Goal: Task Accomplishment & Management: Manage account settings

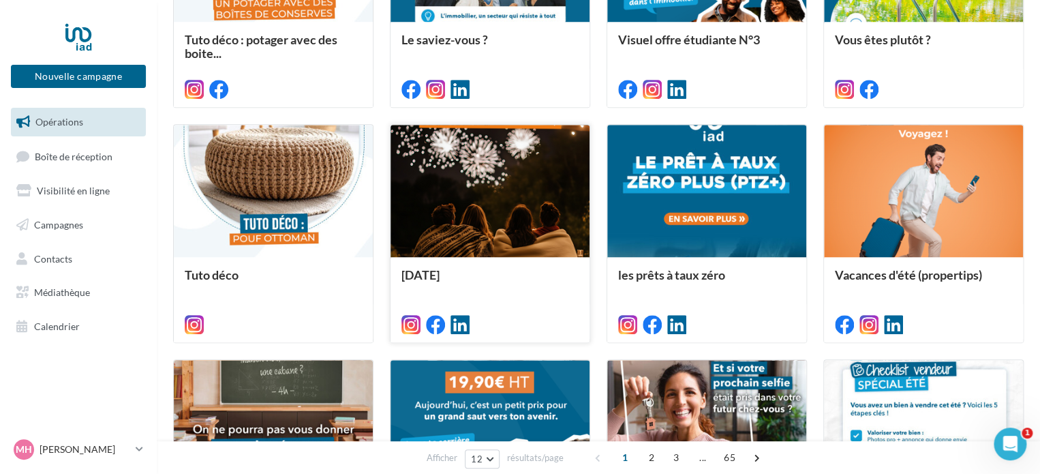
scroll to position [724, 0]
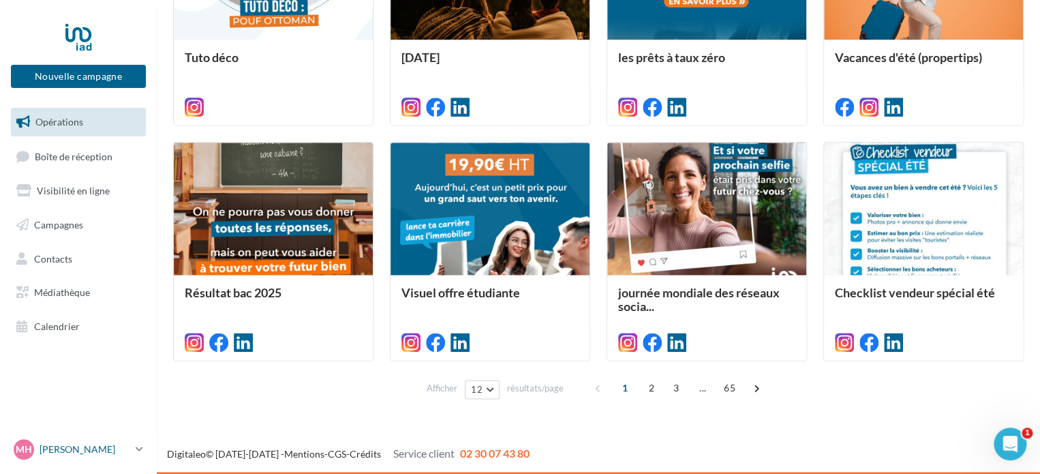
click at [141, 446] on icon at bounding box center [139, 449] width 7 height 12
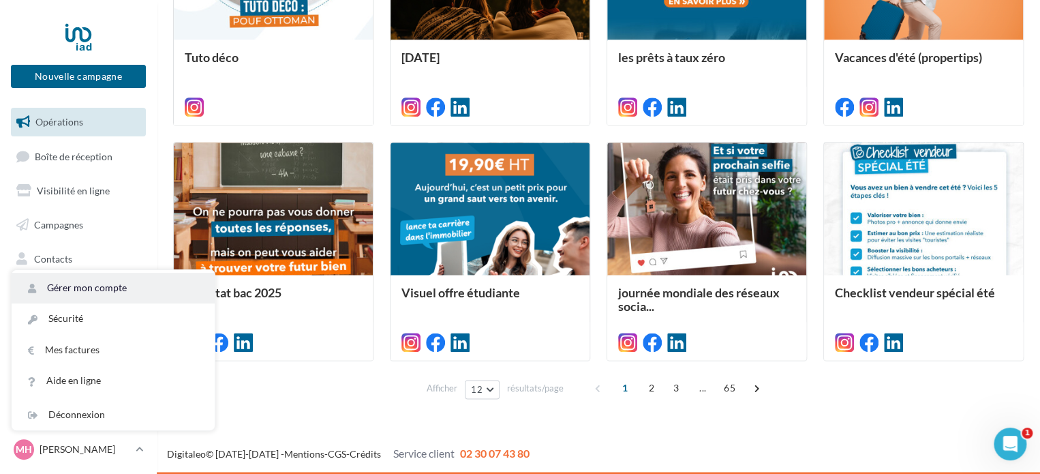
click at [112, 285] on link "Gérer mon compte" at bounding box center [113, 288] width 203 height 31
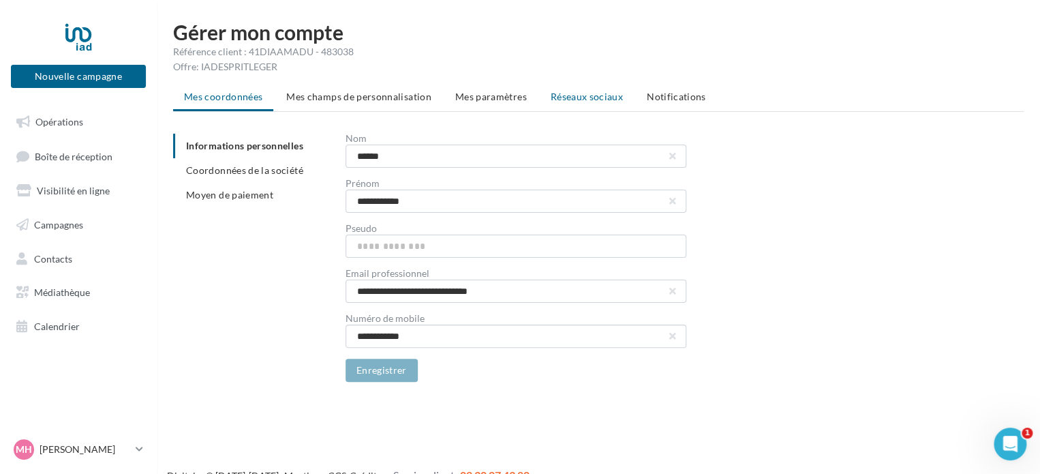
click at [583, 95] on span "Réseaux sociaux" at bounding box center [587, 97] width 72 height 12
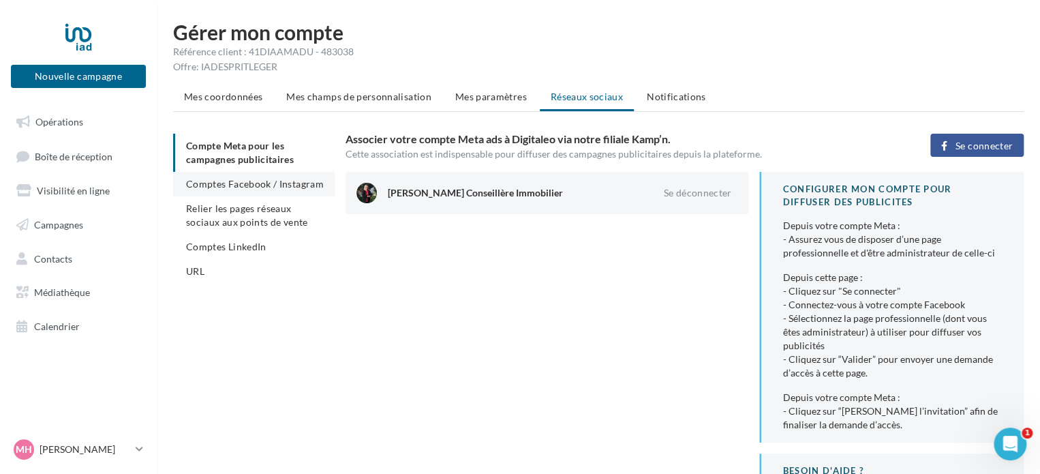
click at [256, 186] on span "Comptes Facebook / Instagram" at bounding box center [255, 184] width 138 height 12
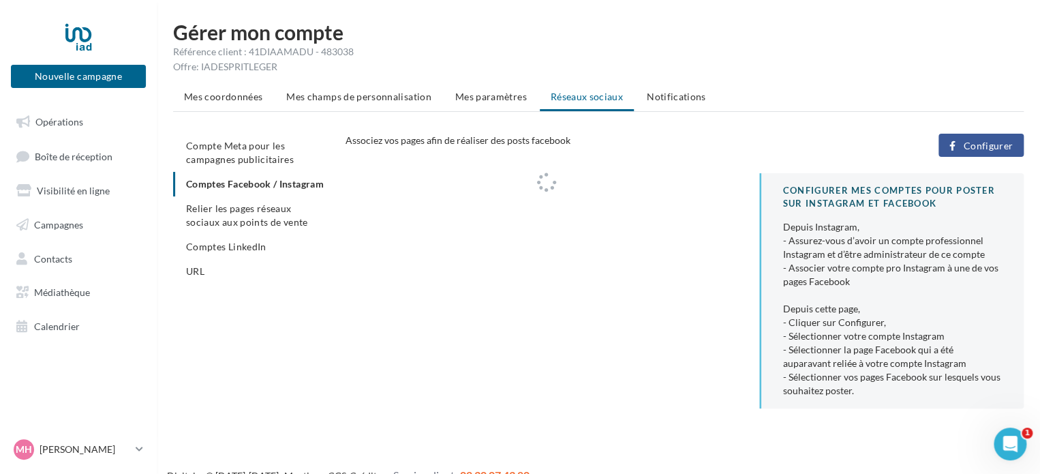
click at [989, 140] on span "Configurer" at bounding box center [988, 145] width 50 height 11
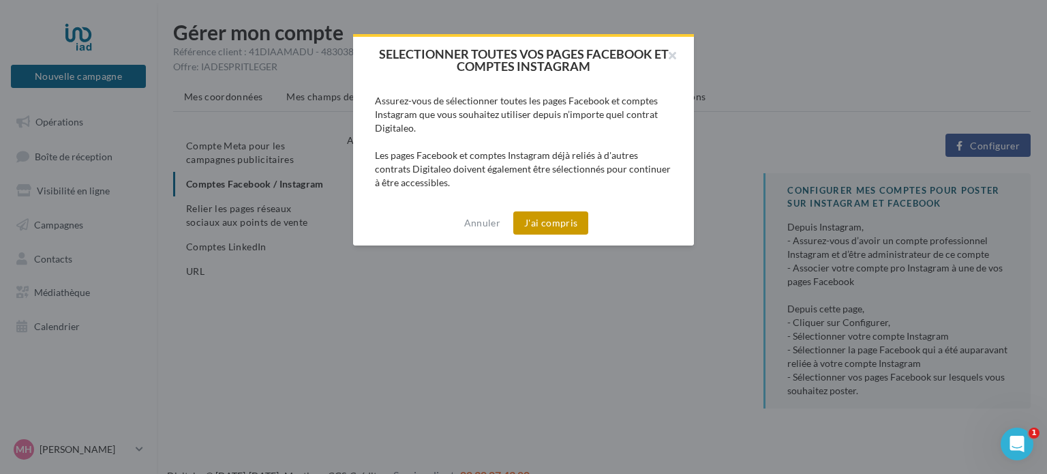
click at [553, 222] on button "J'ai compris" at bounding box center [550, 222] width 75 height 23
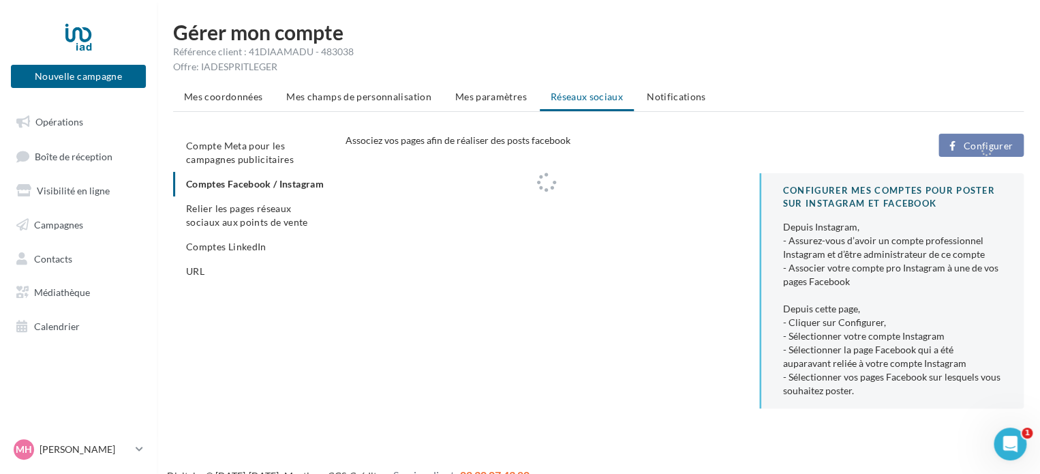
click at [978, 143] on div "Configurer" at bounding box center [920, 145] width 230 height 23
click at [983, 140] on div "Configurer" at bounding box center [920, 145] width 230 height 23
click at [518, 249] on div "CONFIGURER MES COMPTES POUR POSTER sur instagram et facebook Depuis Instagram, …" at bounding box center [689, 296] width 689 height 246
click at [1030, 139] on div "Configurer" at bounding box center [920, 145] width 230 height 23
click at [992, 147] on div "Configurer" at bounding box center [920, 145] width 230 height 23
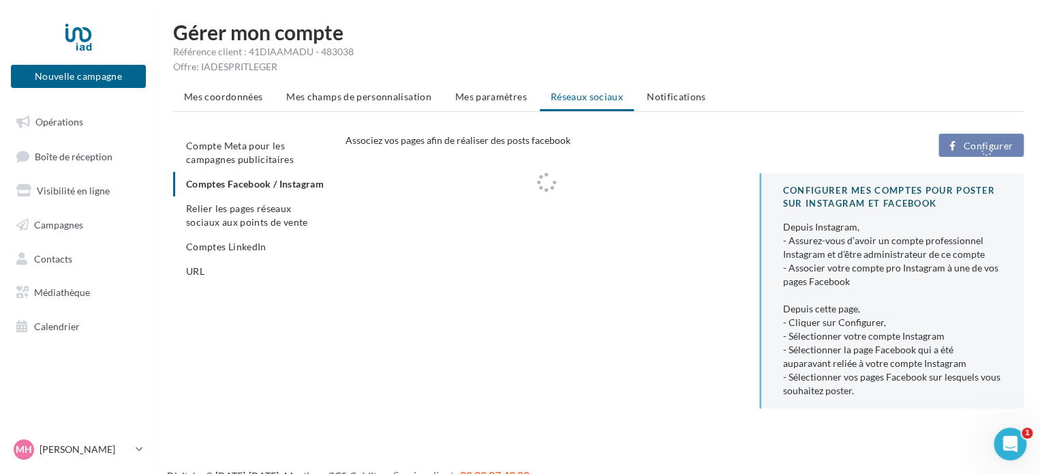
click at [992, 147] on div "Configurer" at bounding box center [920, 145] width 230 height 23
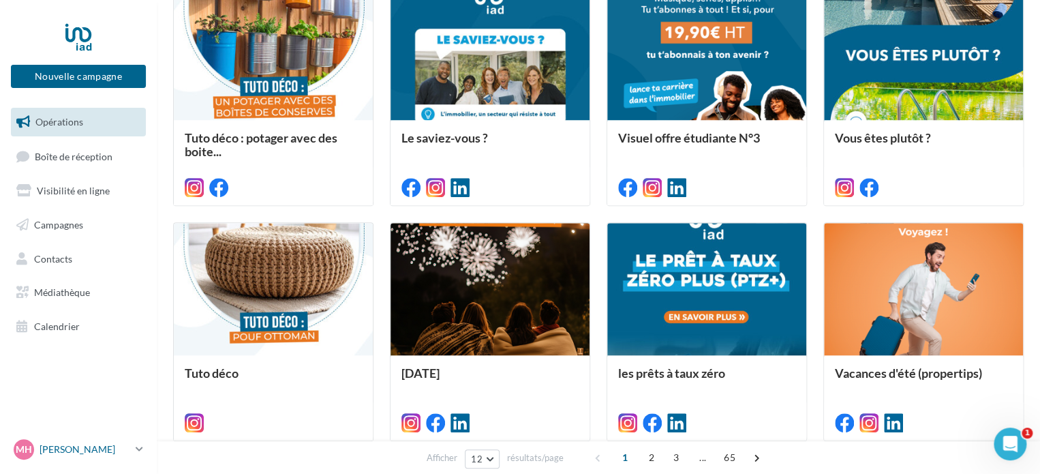
click at [136, 451] on icon at bounding box center [139, 449] width 7 height 12
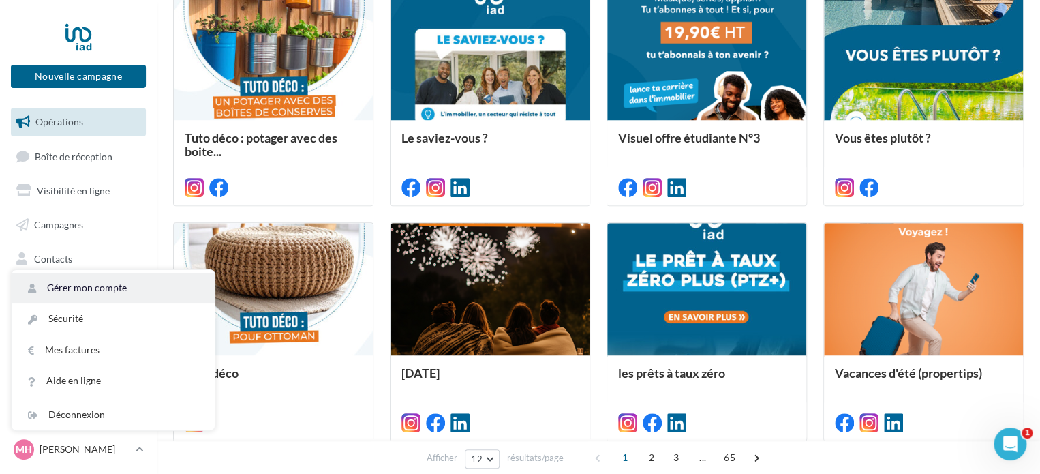
click at [133, 293] on link "Gérer mon compte" at bounding box center [113, 288] width 203 height 31
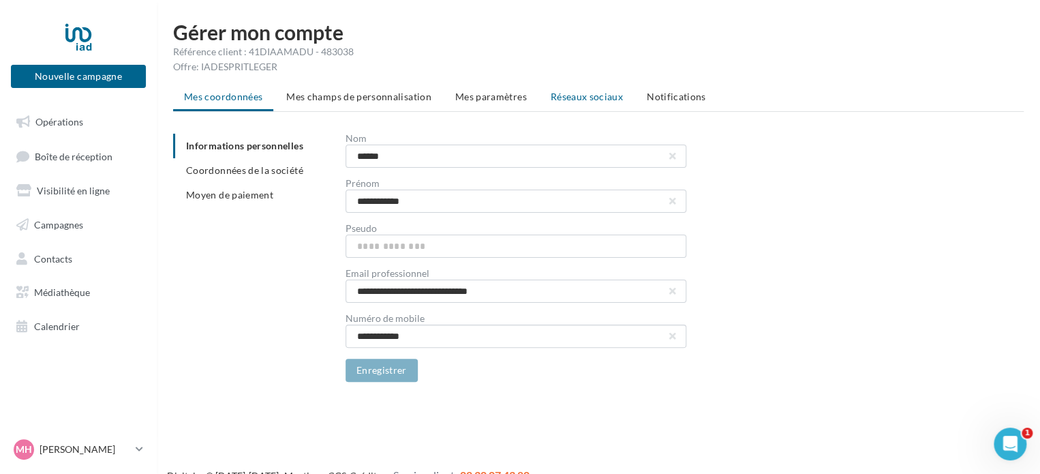
click at [602, 86] on li "Réseaux sociaux" at bounding box center [587, 96] width 94 height 25
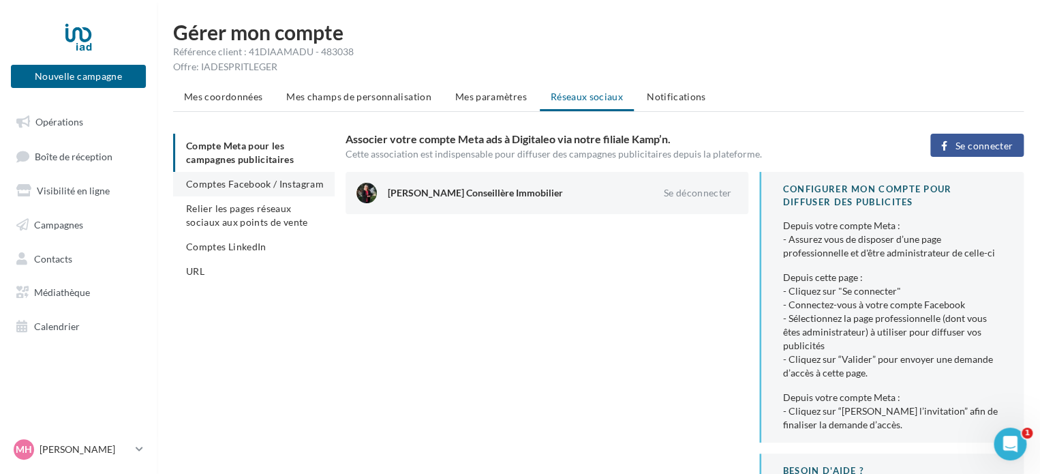
click at [279, 187] on span "Comptes Facebook / Instagram" at bounding box center [255, 184] width 138 height 12
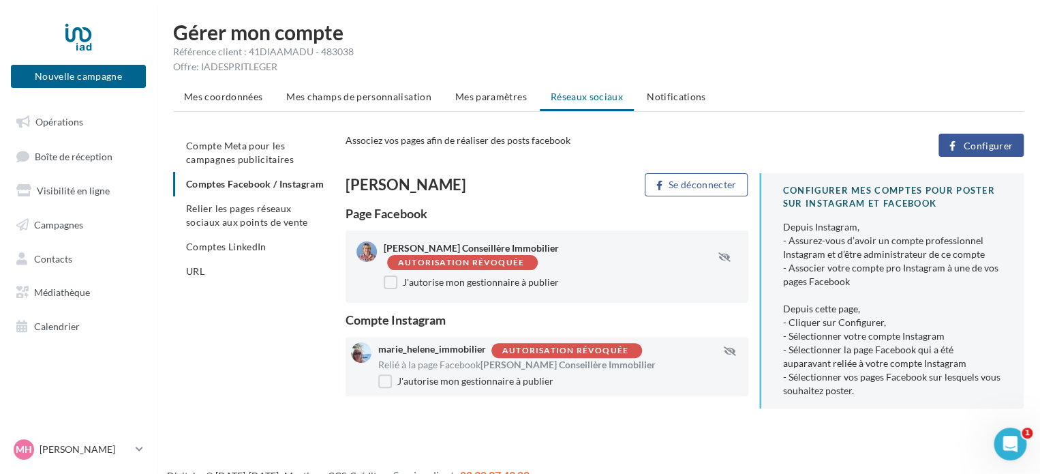
click at [968, 143] on span "Configurer" at bounding box center [988, 145] width 50 height 11
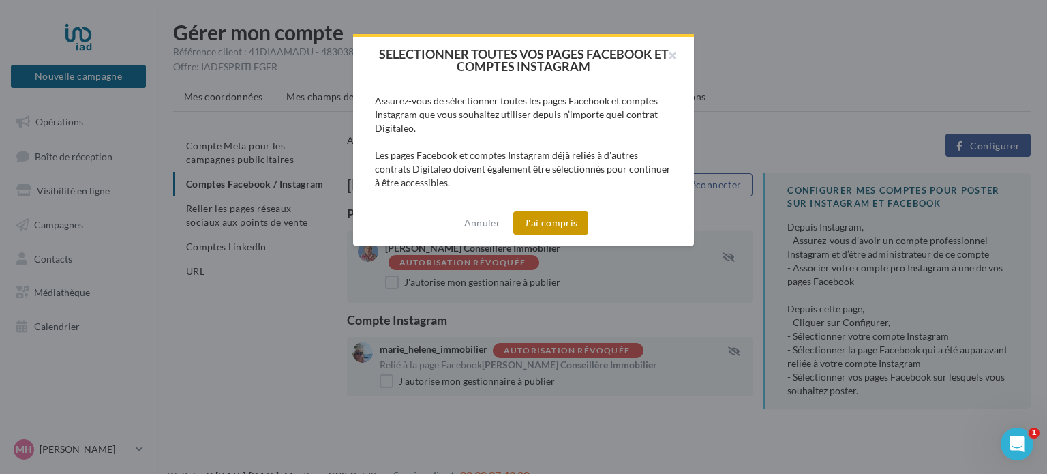
click at [549, 219] on button "J'ai compris" at bounding box center [550, 222] width 75 height 23
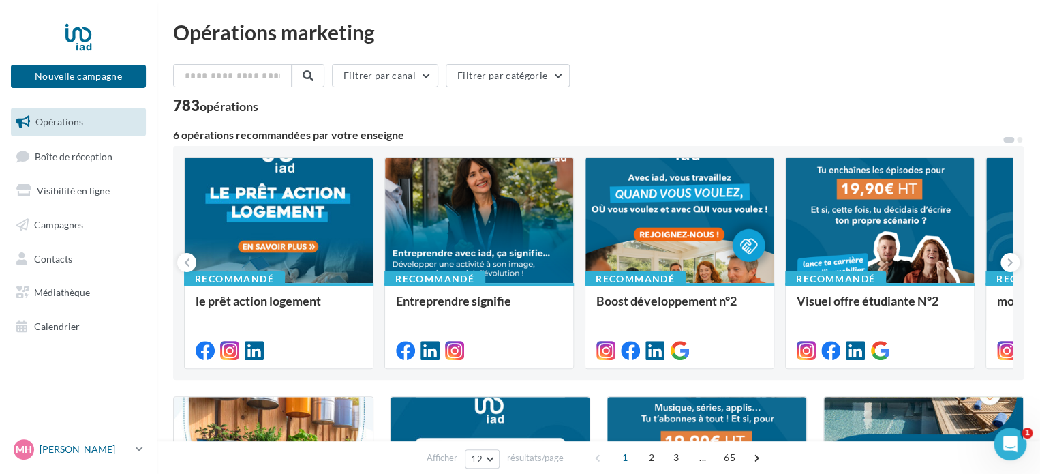
click at [93, 446] on p "[PERSON_NAME]" at bounding box center [85, 449] width 91 height 14
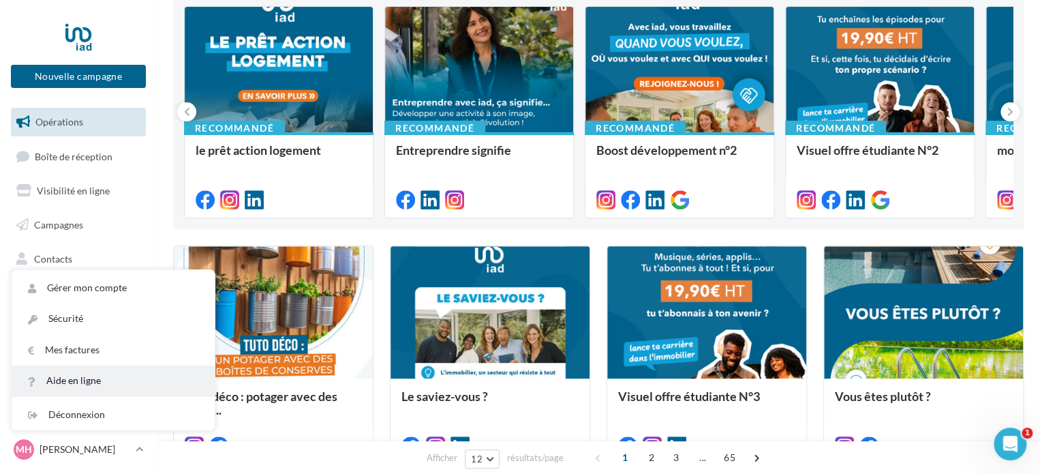
scroll to position [273, 0]
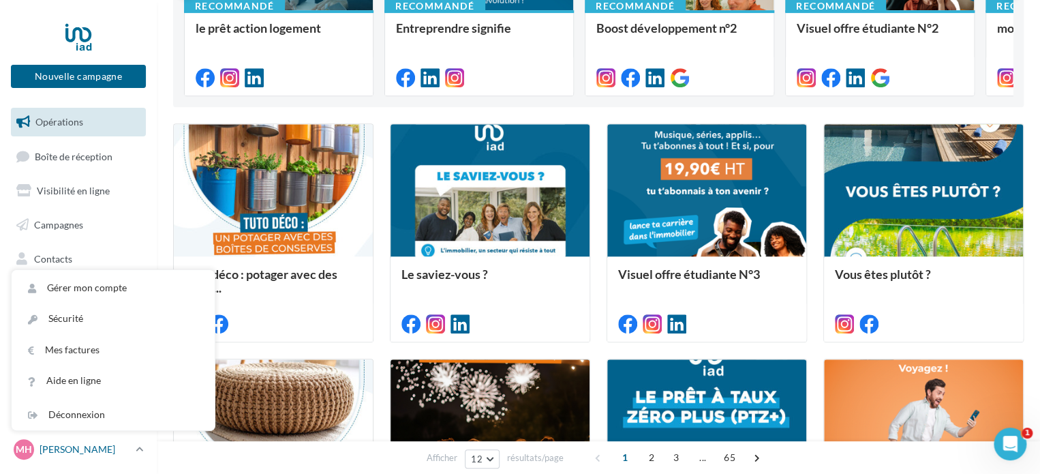
click at [119, 452] on p "[PERSON_NAME]" at bounding box center [85, 449] width 91 height 14
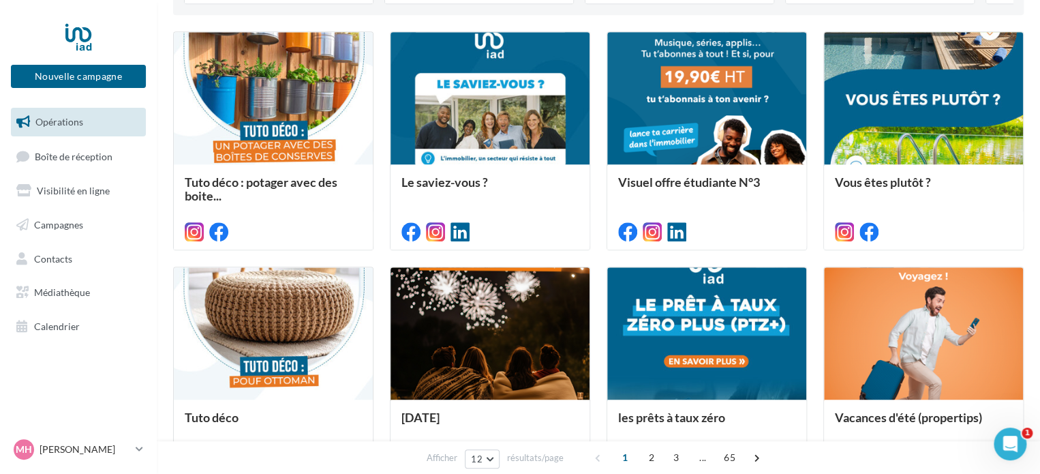
scroll to position [545, 0]
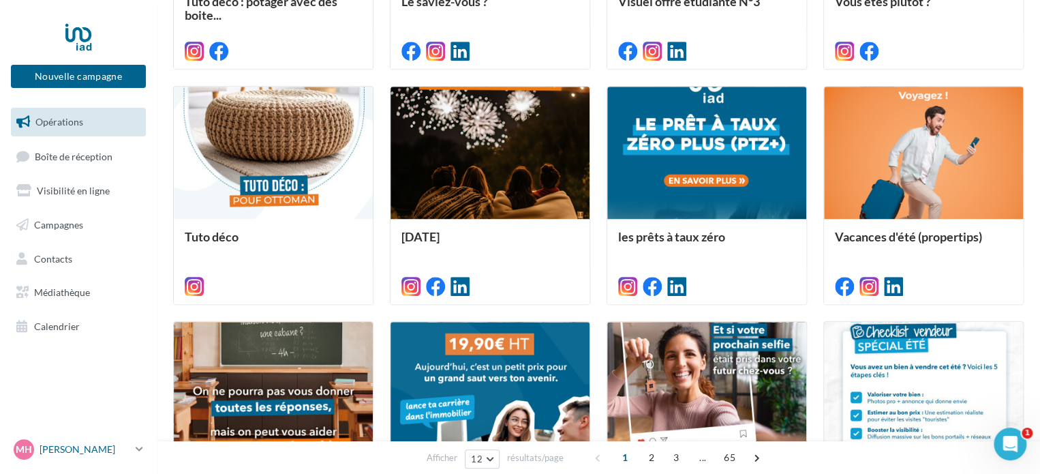
click at [106, 440] on div "MH [PERSON_NAME] [PERSON_NAME][EMAIL_ADDRESS][DOMAIN_NAME]" at bounding box center [72, 449] width 117 height 20
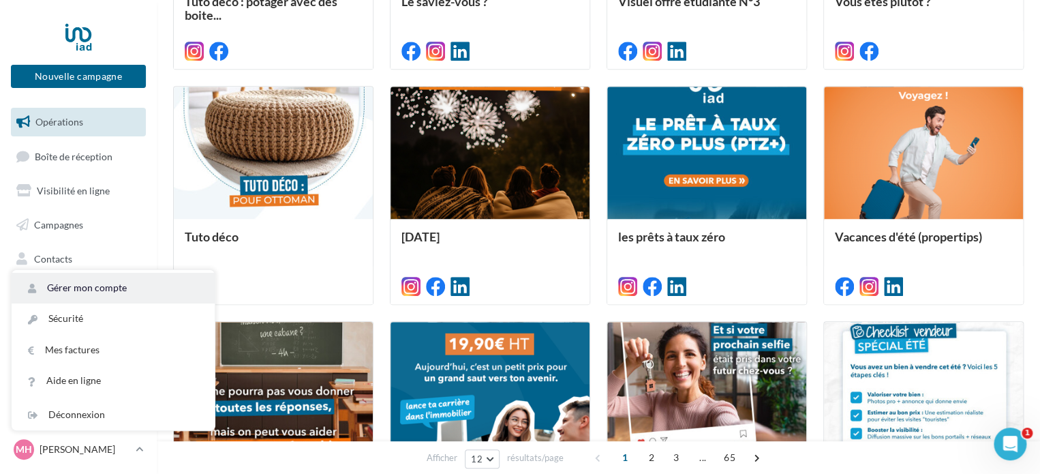
click at [82, 286] on link "Gérer mon compte" at bounding box center [113, 288] width 203 height 31
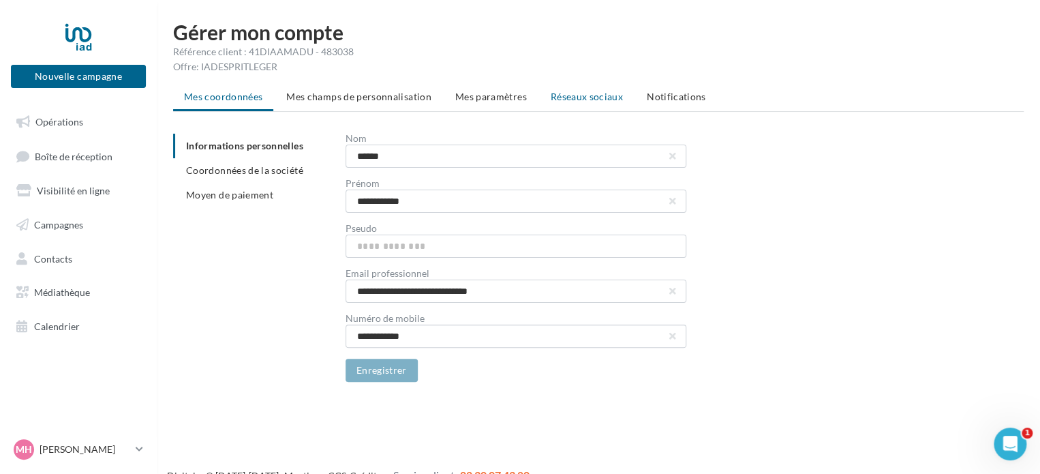
click at [603, 95] on span "Réseaux sociaux" at bounding box center [587, 97] width 72 height 12
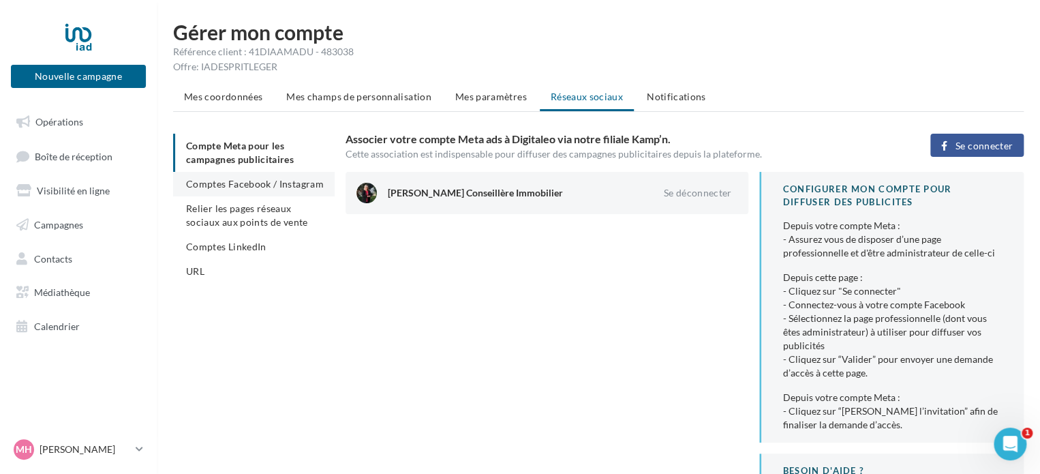
click at [259, 181] on span "Comptes Facebook / Instagram" at bounding box center [255, 184] width 138 height 12
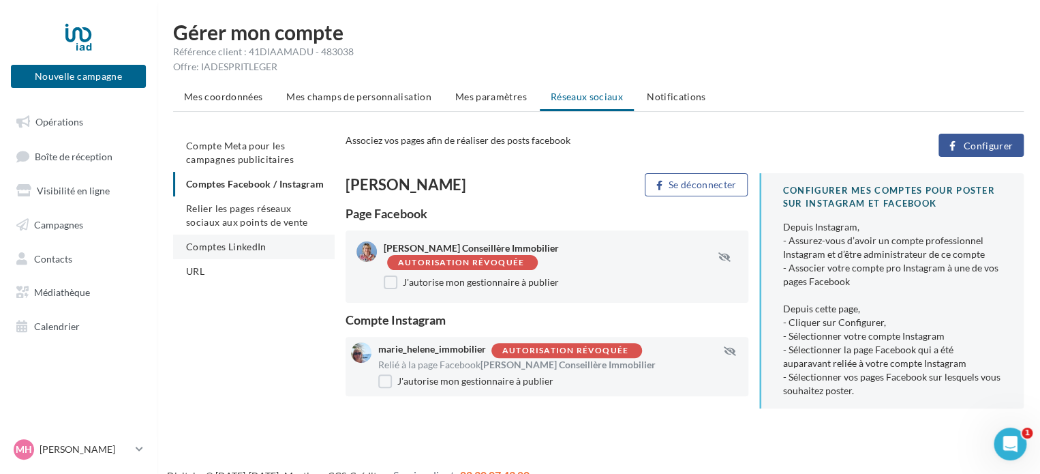
click at [243, 252] on span "Comptes LinkedIn" at bounding box center [226, 247] width 80 height 12
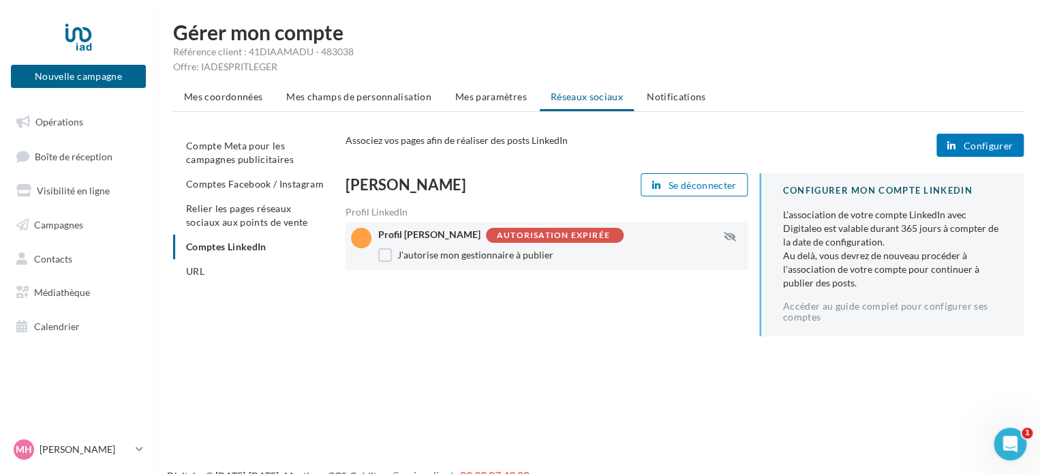
click at [1001, 148] on span "Configurer" at bounding box center [988, 145] width 50 height 11
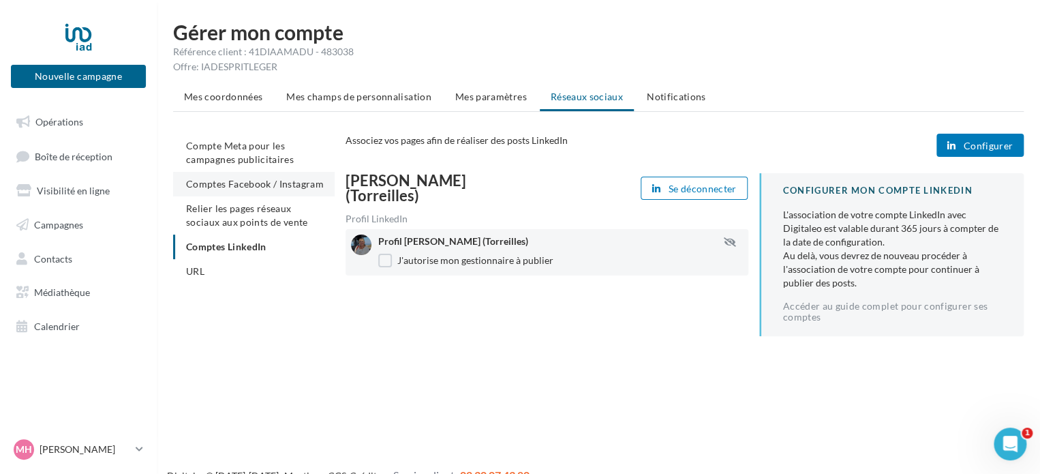
click at [237, 185] on span "Comptes Facebook / Instagram" at bounding box center [255, 184] width 138 height 12
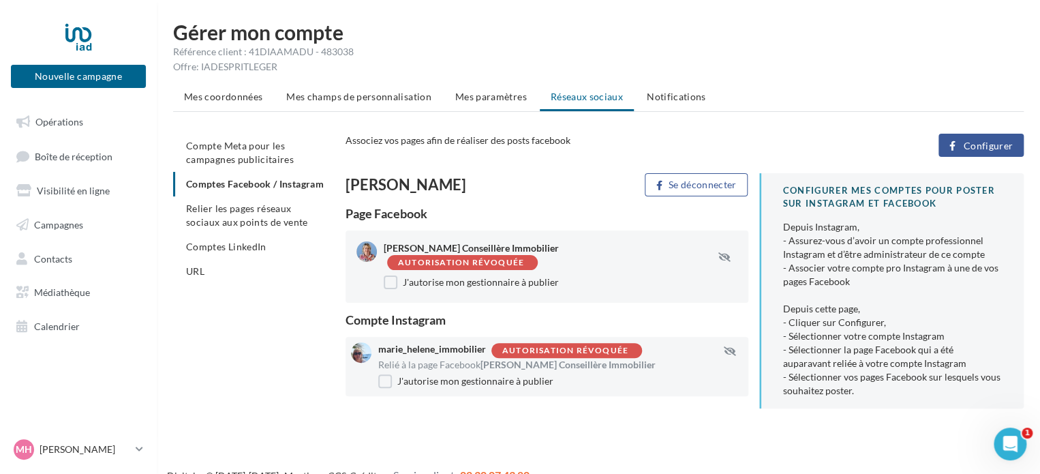
click at [499, 258] on div "Autorisation révoquée" at bounding box center [461, 262] width 126 height 9
click at [507, 286] on label "J'autorise mon gestionnaire à publier" at bounding box center [471, 282] width 175 height 14
click at [726, 256] on icon "button" at bounding box center [724, 257] width 12 height 10
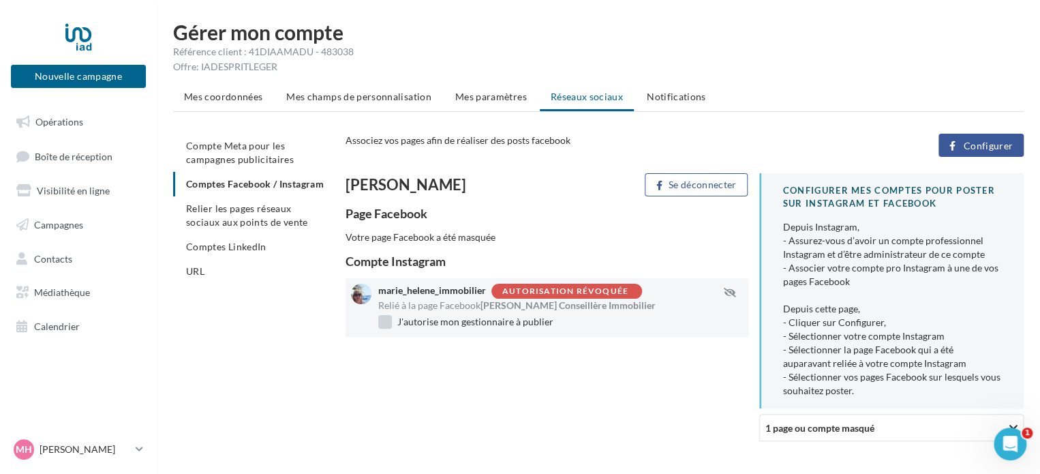
click at [429, 323] on label "J'autorise mon gestionnaire à publier" at bounding box center [465, 322] width 175 height 14
click at [429, 324] on label "J'autorise mon gestionnaire à publier" at bounding box center [465, 322] width 175 height 14
click at [436, 239] on div "Votre page Facebook a été masquée" at bounding box center [546, 237] width 403 height 14
click at [420, 217] on div "Page Facebook" at bounding box center [546, 213] width 403 height 12
click at [248, 183] on ul "Compte Meta pour les campagnes publicitaires Comptes Facebook / Instagram Relie…" at bounding box center [253, 209] width 161 height 150
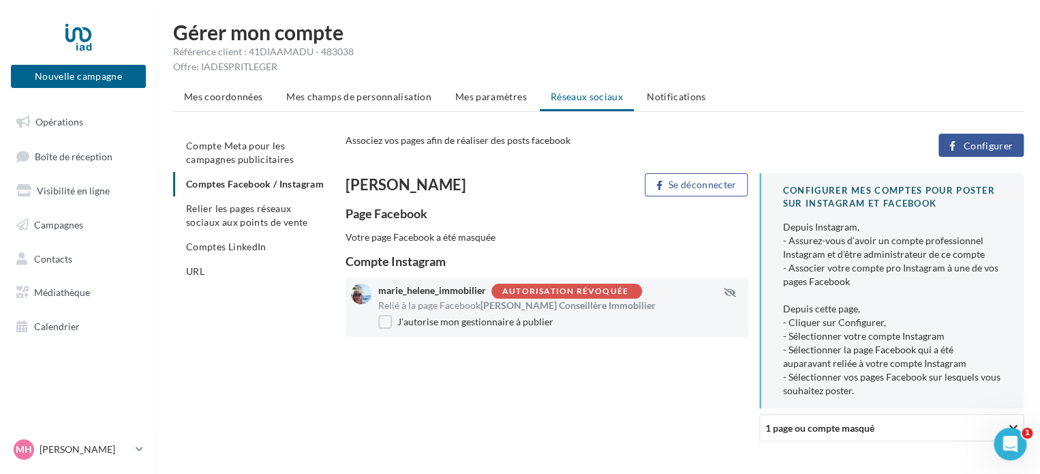
click at [952, 146] on icon "button" at bounding box center [952, 146] width 6 height 0
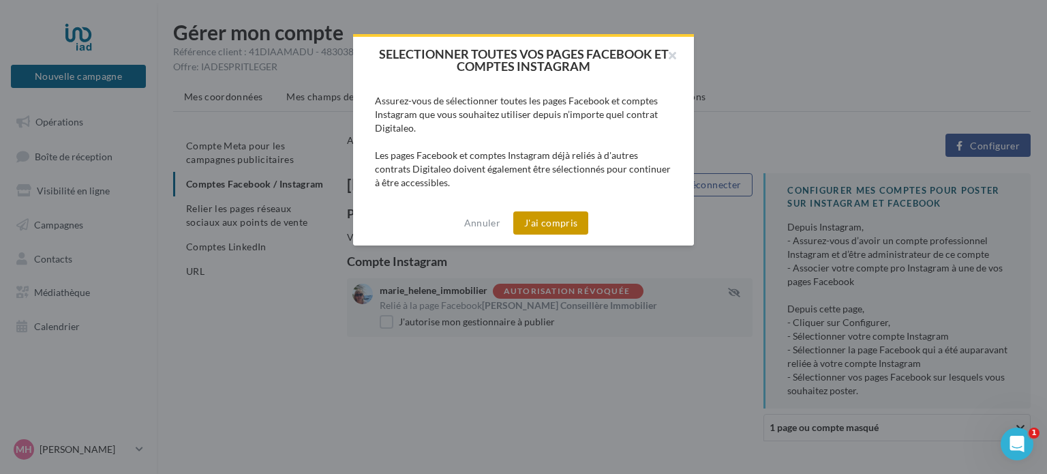
click at [551, 226] on button "J'ai compris" at bounding box center [550, 222] width 75 height 23
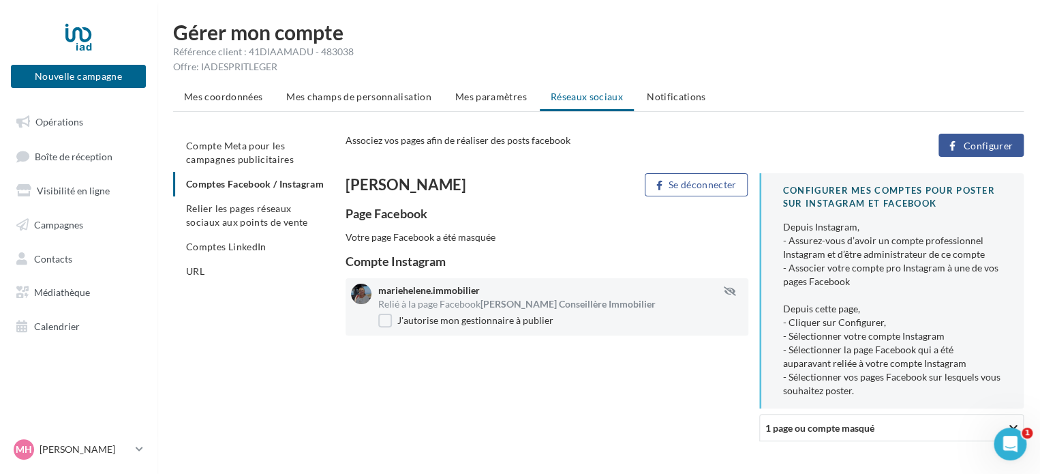
click at [429, 231] on div "Votre page Facebook a été masquée" at bounding box center [546, 237] width 403 height 14
click at [410, 209] on div "Page Facebook" at bounding box center [546, 213] width 403 height 12
click at [198, 252] on span "Comptes LinkedIn" at bounding box center [226, 247] width 80 height 12
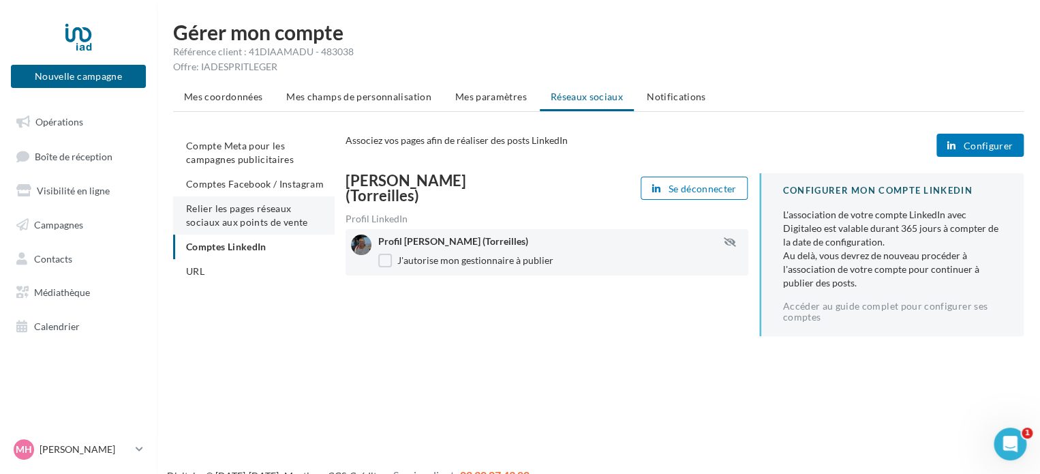
click at [216, 216] on span "Relier les pages réseaux sociaux aux points de vente" at bounding box center [246, 214] width 121 height 25
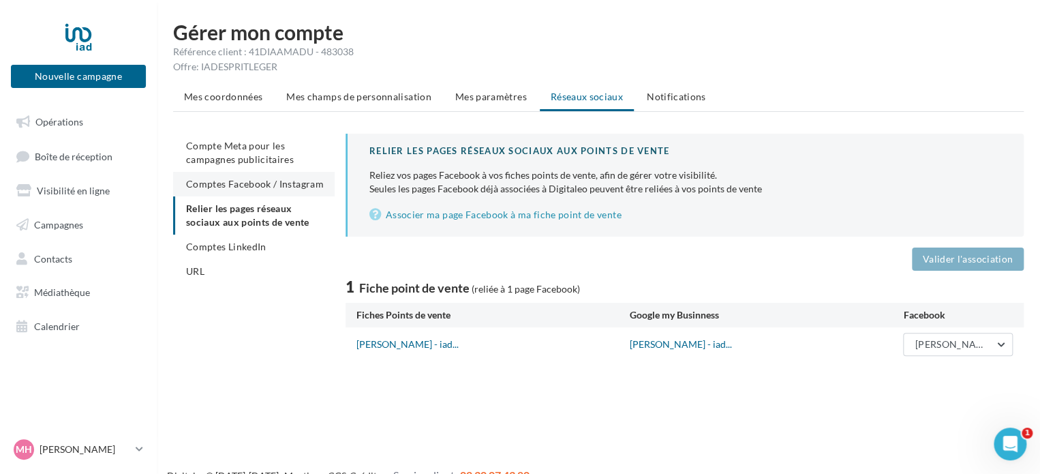
click at [272, 176] on li "Comptes Facebook / Instagram" at bounding box center [253, 184] width 161 height 25
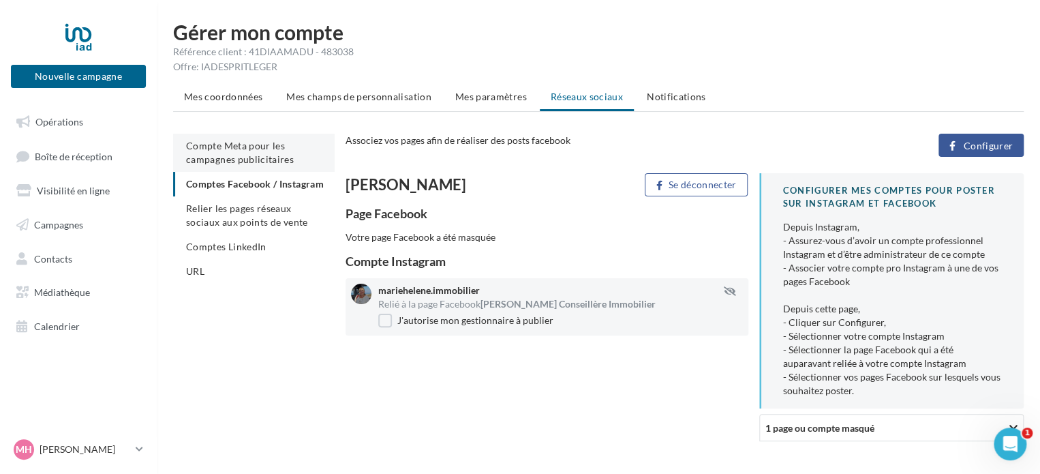
click at [223, 157] on span "Compte Meta pour les campagnes publicitaires" at bounding box center [240, 152] width 108 height 25
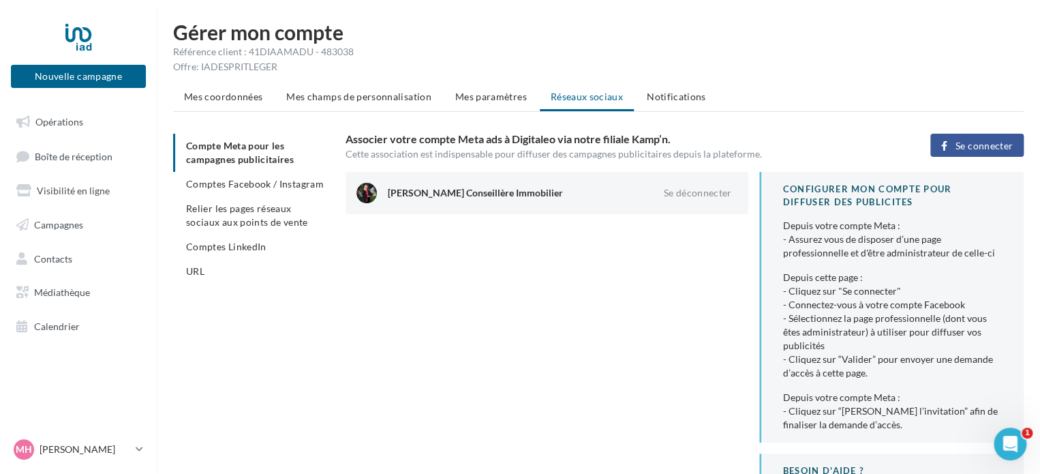
click at [442, 195] on div "[PERSON_NAME] Conseillère Immobilier" at bounding box center [508, 193] width 241 height 14
click at [362, 194] on div at bounding box center [366, 193] width 20 height 20
click at [275, 182] on span "Comptes Facebook / Instagram" at bounding box center [255, 184] width 138 height 12
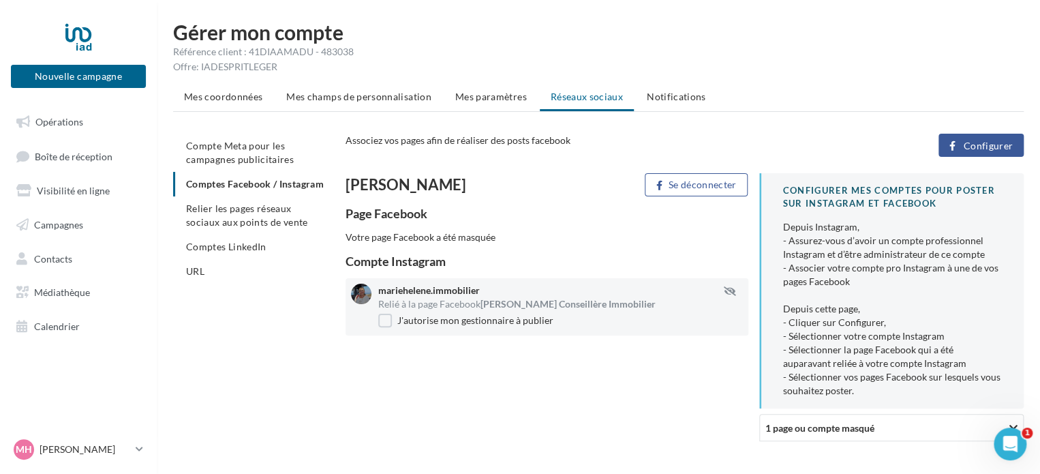
click at [380, 238] on div "Votre page Facebook a été masquée" at bounding box center [546, 237] width 403 height 14
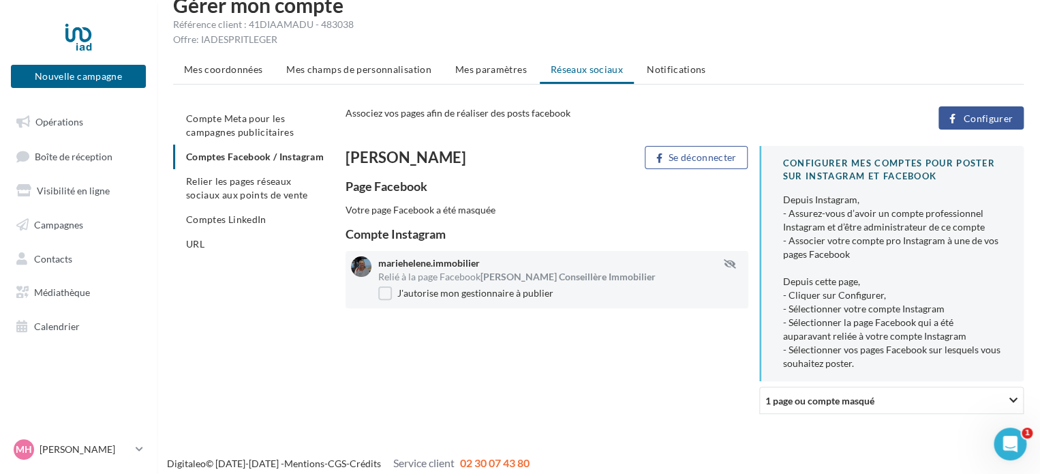
scroll to position [35, 0]
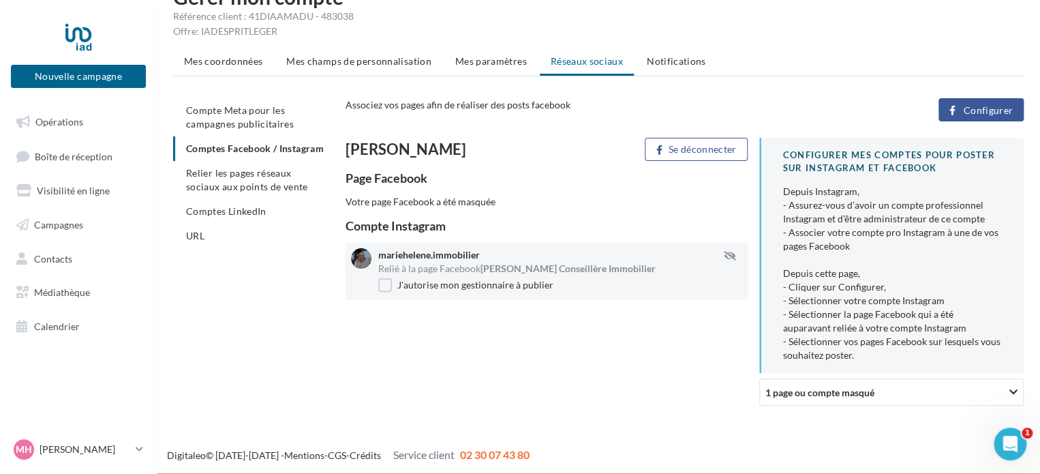
click at [824, 394] on span "1 page ou compte masqué" at bounding box center [819, 392] width 109 height 12
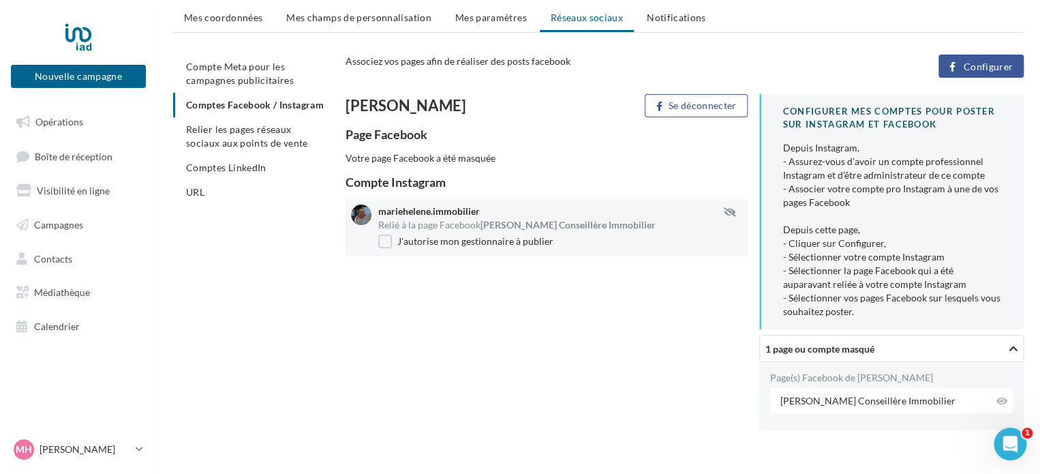
scroll to position [104, 0]
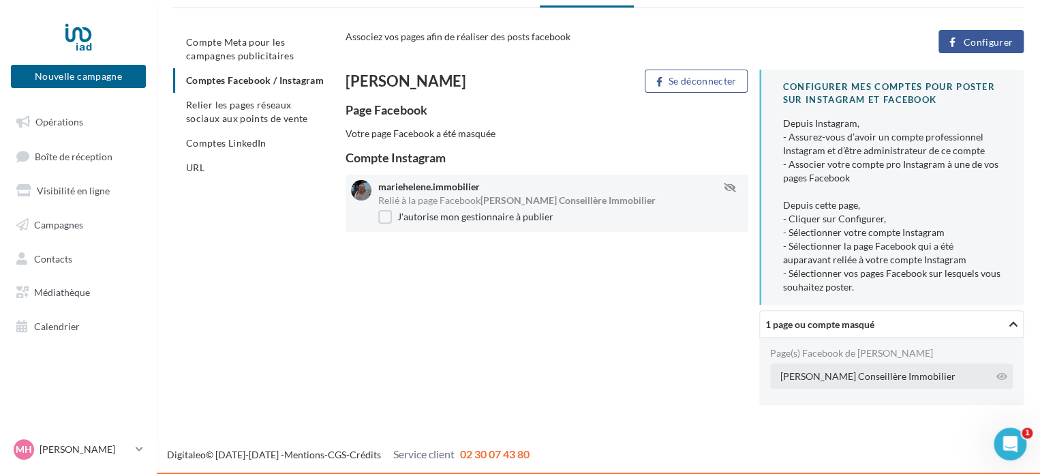
click at [910, 375] on div "[PERSON_NAME] Conseillère Immobilier" at bounding box center [867, 376] width 175 height 14
click at [1004, 375] on icon at bounding box center [1001, 376] width 11 height 10
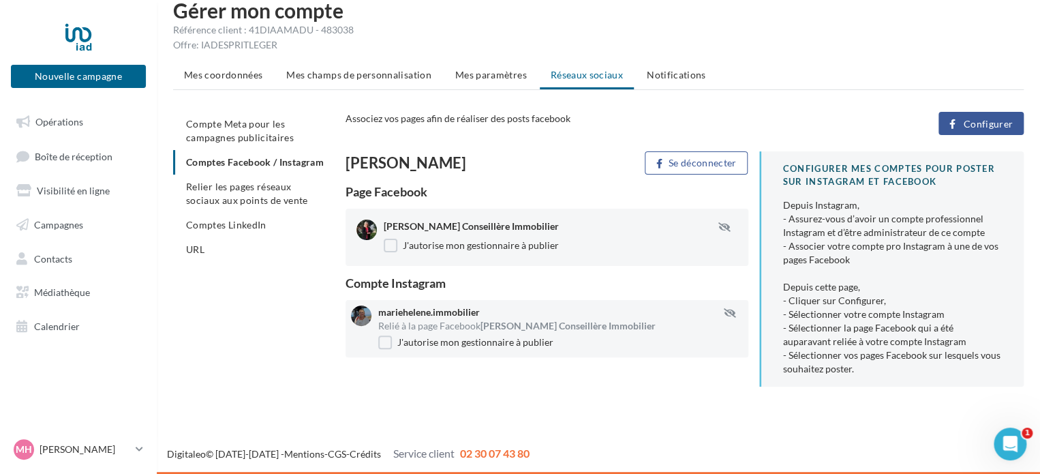
scroll to position [22, 0]
